Goal: Transaction & Acquisition: Purchase product/service

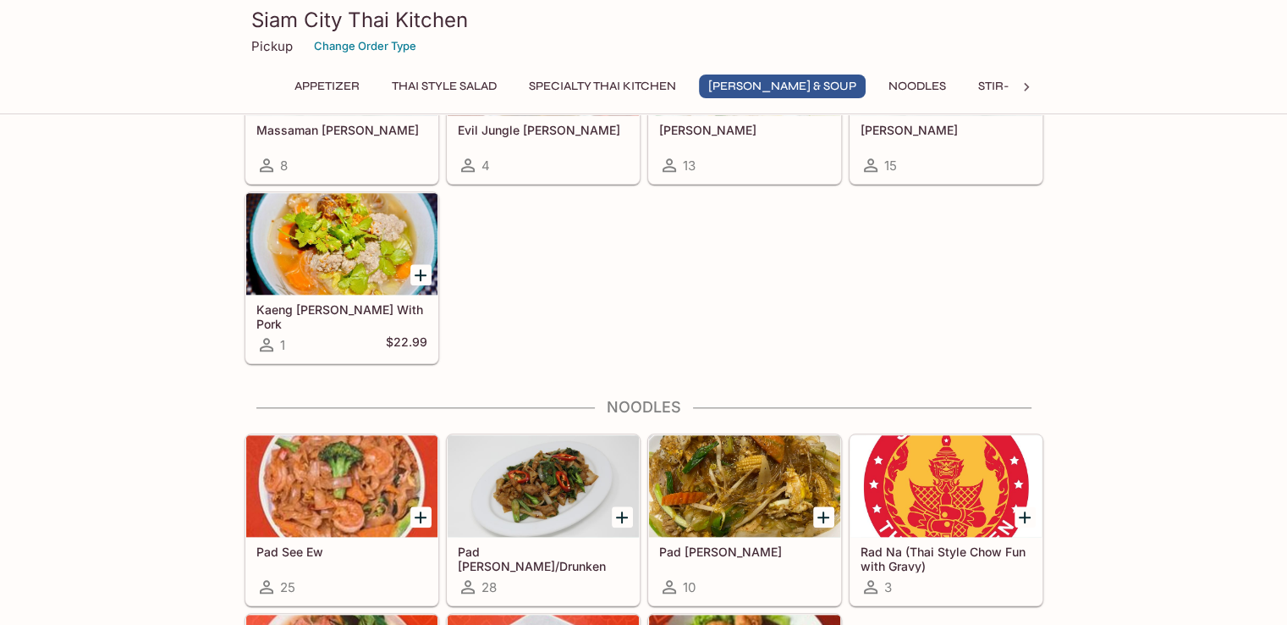
scroll to position [1777, 0]
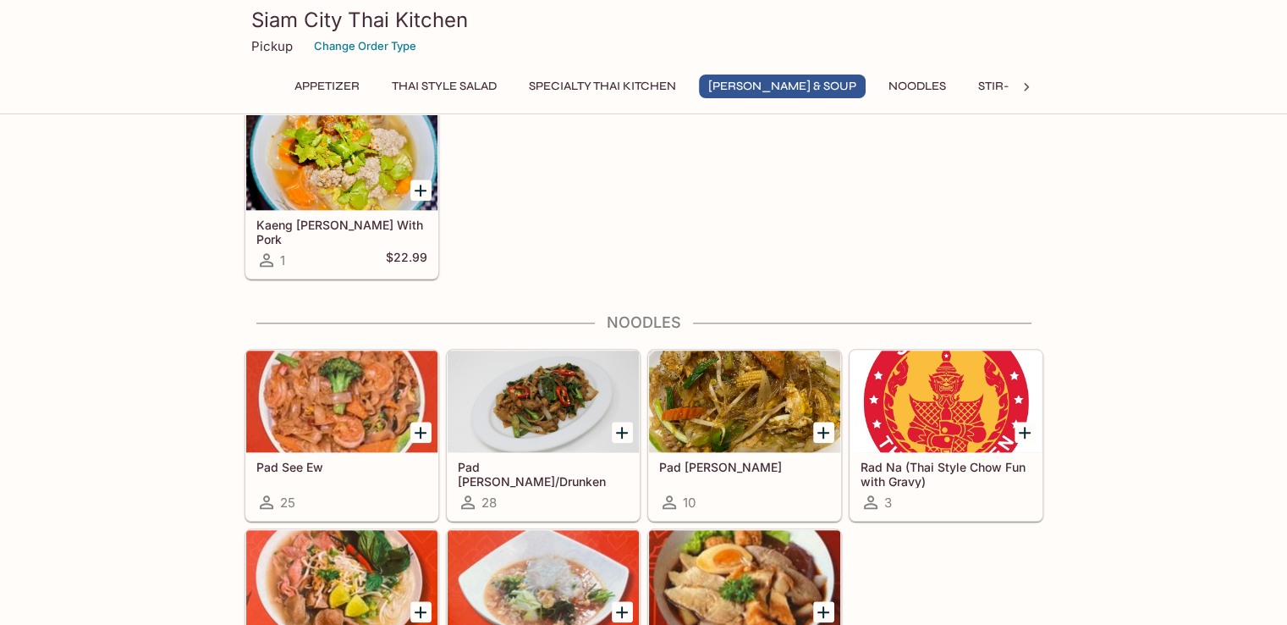
click at [563, 397] on div at bounding box center [543, 401] width 191 height 102
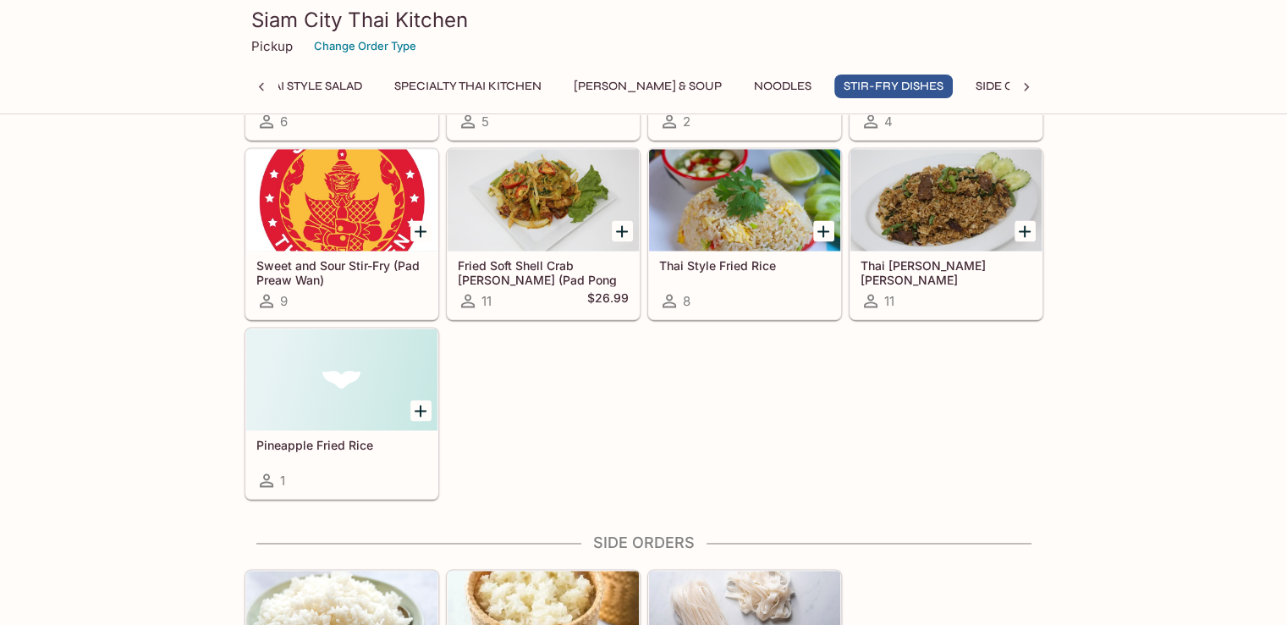
scroll to position [2430, 0]
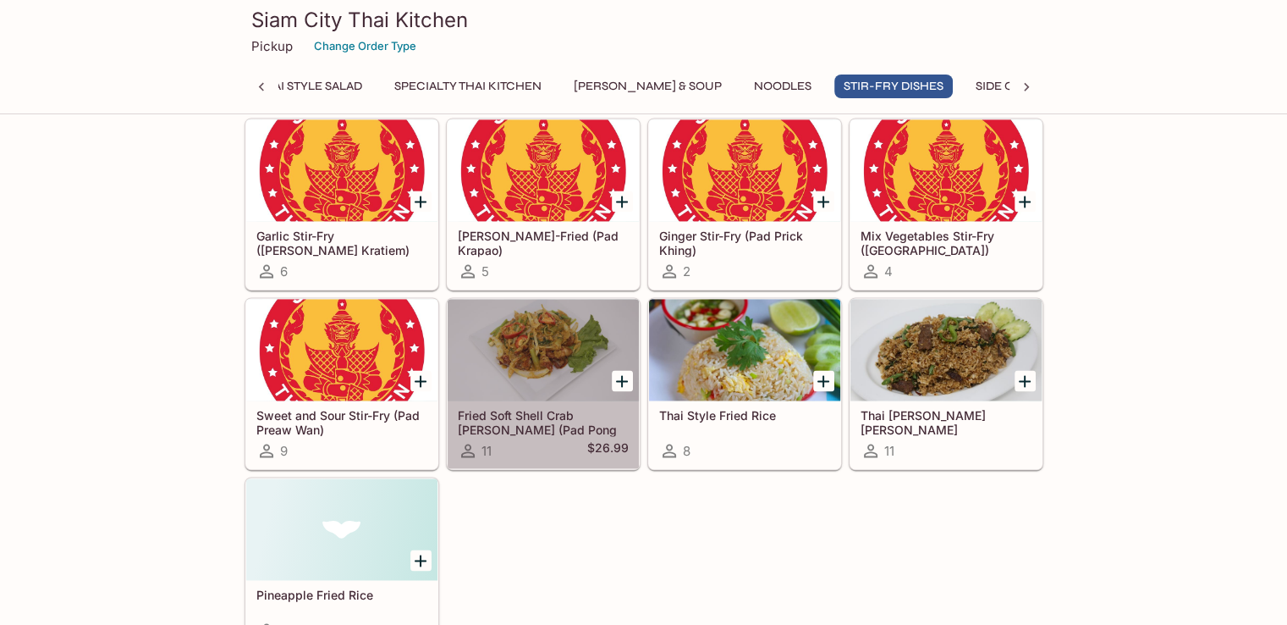
click at [545, 331] on div at bounding box center [543, 350] width 191 height 102
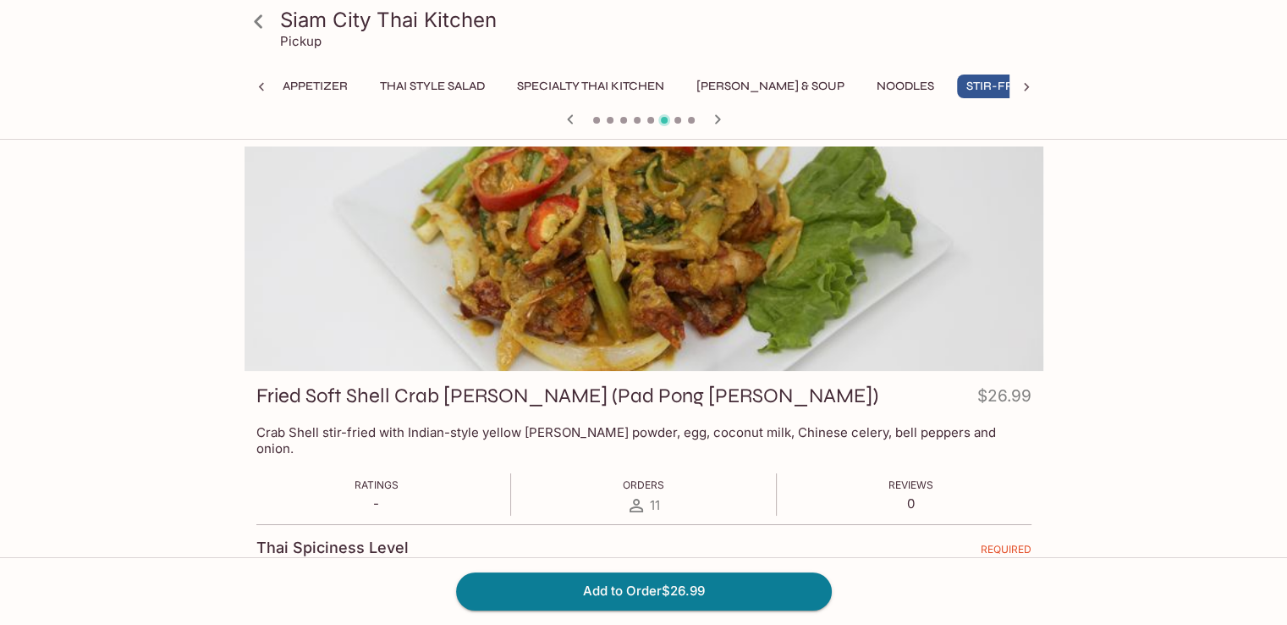
scroll to position [0, 24]
click at [245, 18] on icon at bounding box center [259, 22] width 30 height 30
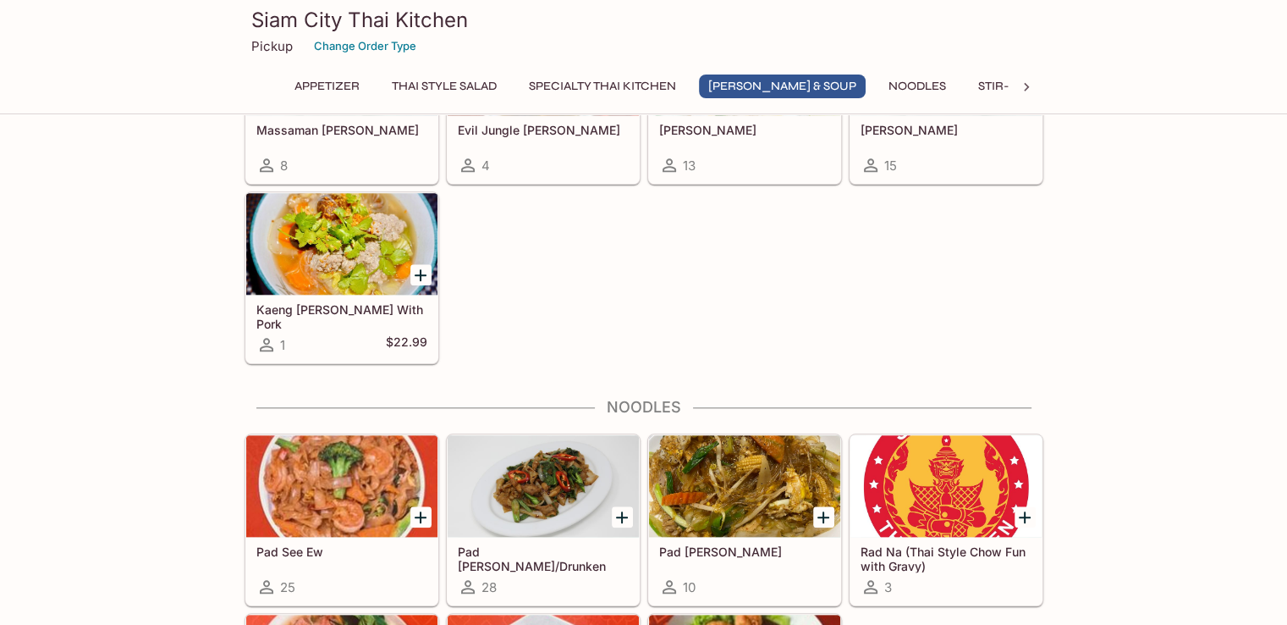
scroll to position [1947, 0]
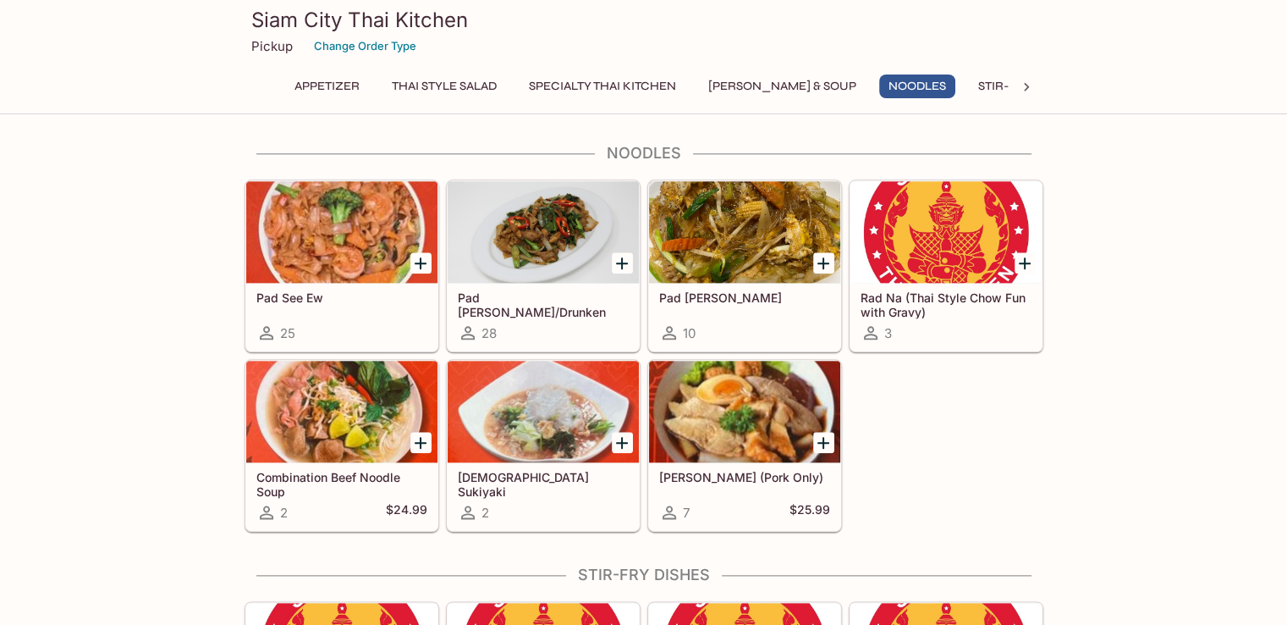
click at [763, 224] on div at bounding box center [744, 232] width 191 height 102
